Goal: Information Seeking & Learning: Check status

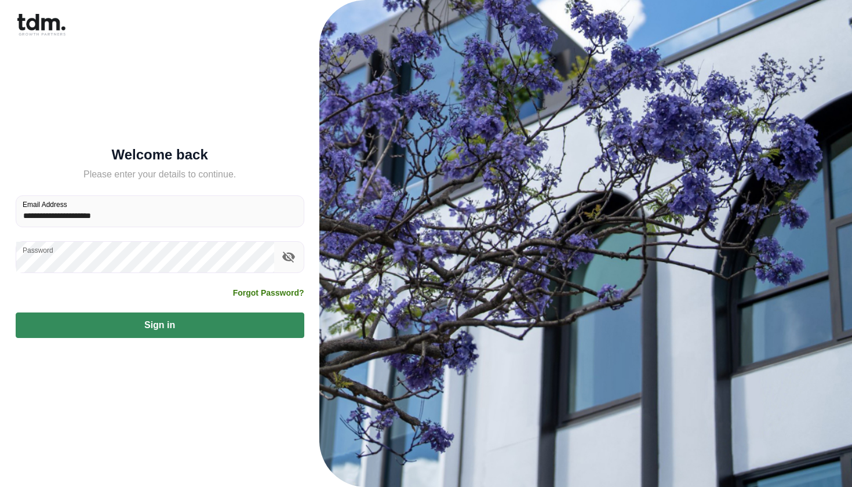
type input "**********"
click at [159, 324] on button "Sign in" at bounding box center [160, 324] width 289 height 25
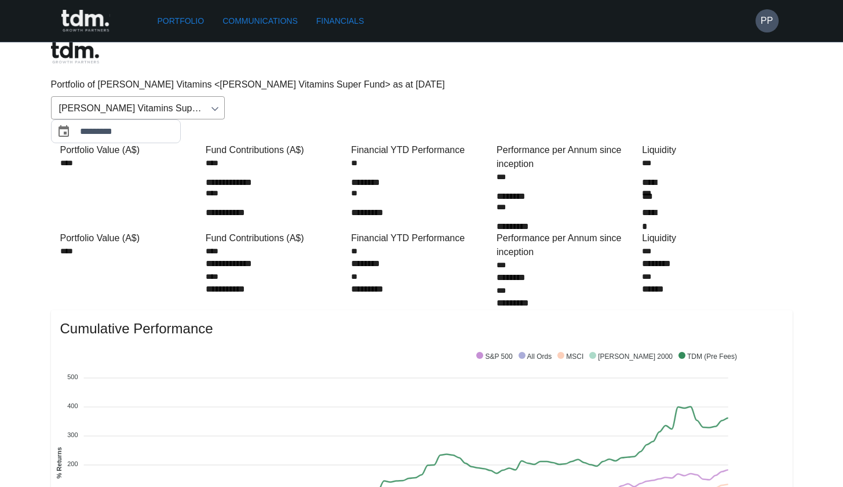
click at [290, 32] on div "Portfolio Communications Financials PP" at bounding box center [415, 21] width 728 height 42
click at [280, 22] on link "Communications" at bounding box center [260, 20] width 85 height 21
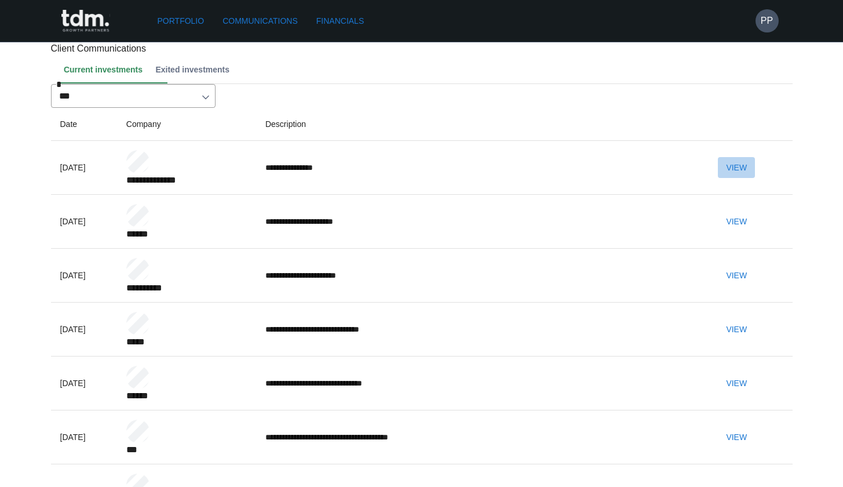
click at [740, 178] on button "View" at bounding box center [736, 167] width 37 height 21
click at [180, 21] on link "Portfolio" at bounding box center [181, 20] width 56 height 21
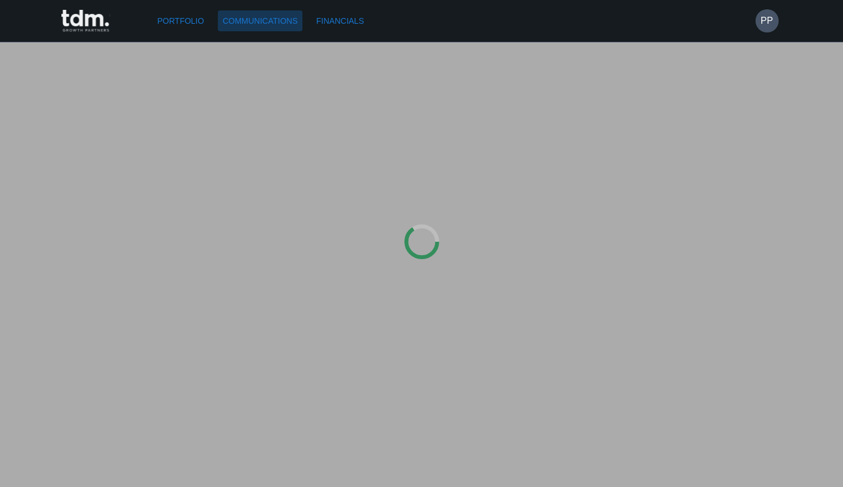
click at [247, 17] on link "Communications" at bounding box center [260, 20] width 85 height 21
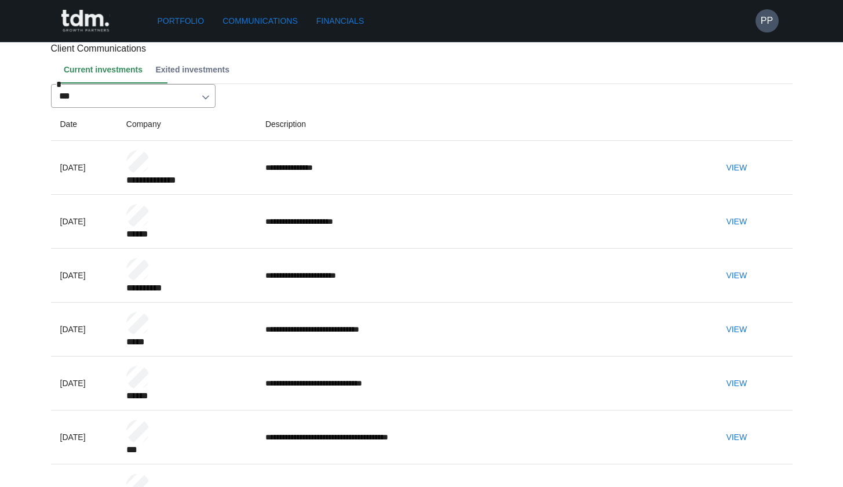
click at [750, 178] on button "View" at bounding box center [736, 167] width 37 height 21
click at [76, 29] on rect at bounding box center [85, 21] width 48 height 23
click at [77, 27] on rect at bounding box center [85, 21] width 48 height 23
click at [79, 25] on rect at bounding box center [85, 21] width 48 height 23
click at [78, 26] on rect at bounding box center [85, 21] width 48 height 23
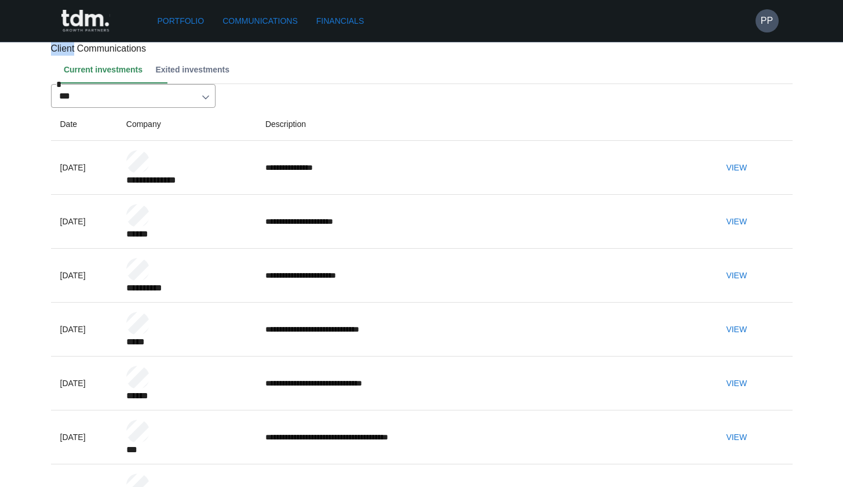
click at [78, 27] on rect at bounding box center [85, 21] width 48 height 23
click at [94, 25] on rect at bounding box center [85, 21] width 48 height 23
click at [90, 22] on rect at bounding box center [85, 21] width 48 height 23
click at [90, 23] on rect at bounding box center [85, 21] width 48 height 23
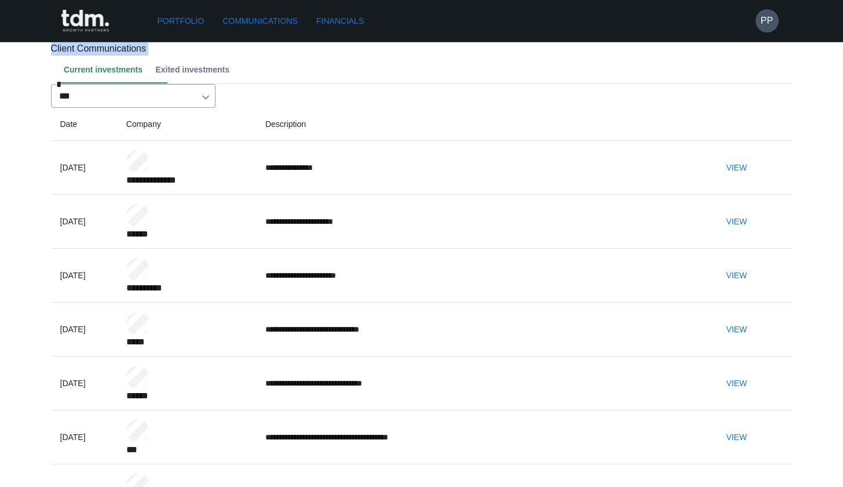
click at [89, 23] on rect at bounding box center [85, 21] width 48 height 23
click at [755, 178] on button "View" at bounding box center [736, 167] width 37 height 21
